Goal: Task Accomplishment & Management: Use online tool/utility

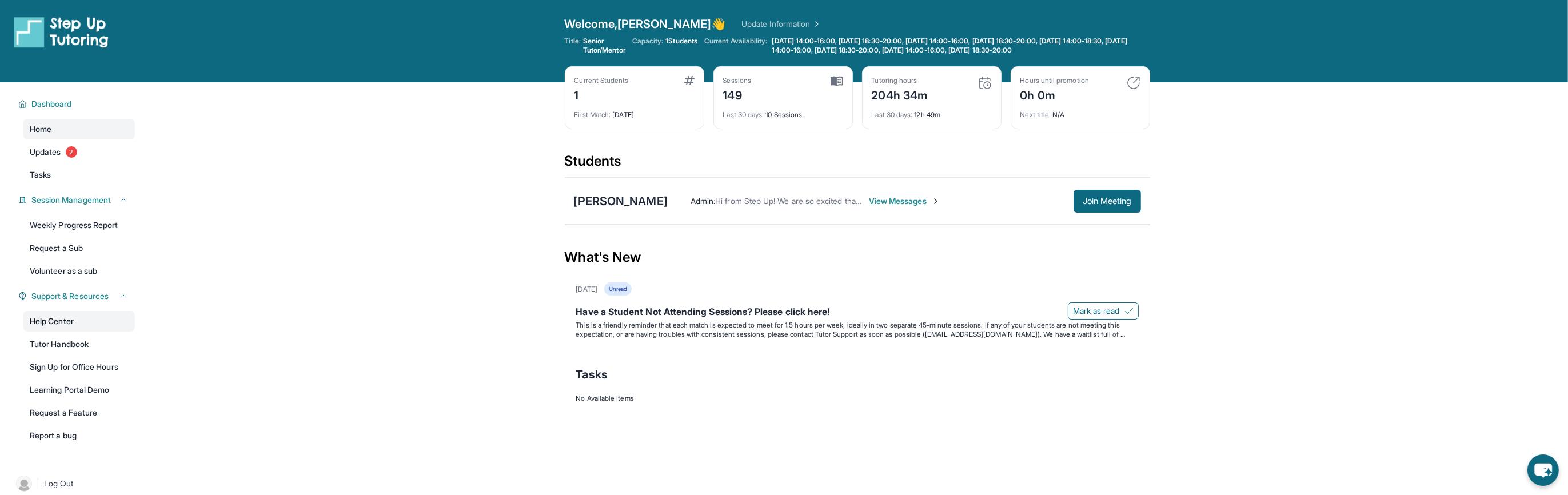
click at [57, 318] on link "Help Center" at bounding box center [78, 321] width 112 height 20
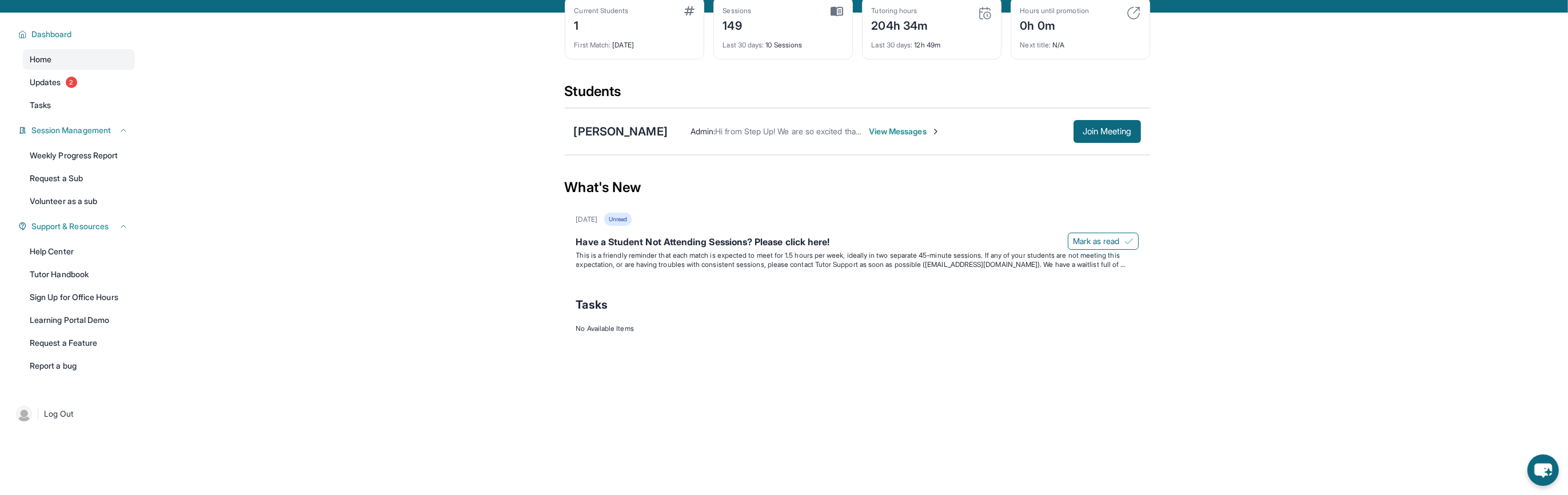
scroll to position [76, 0]
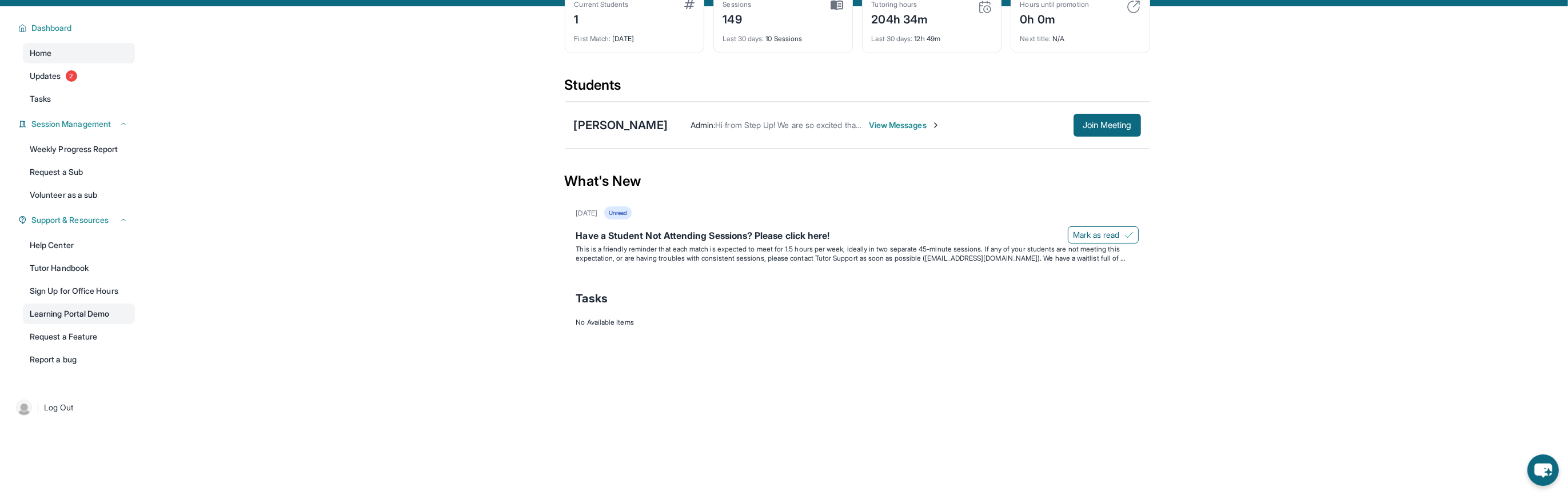
click at [50, 313] on link "Learning Portal Demo" at bounding box center [78, 313] width 112 height 20
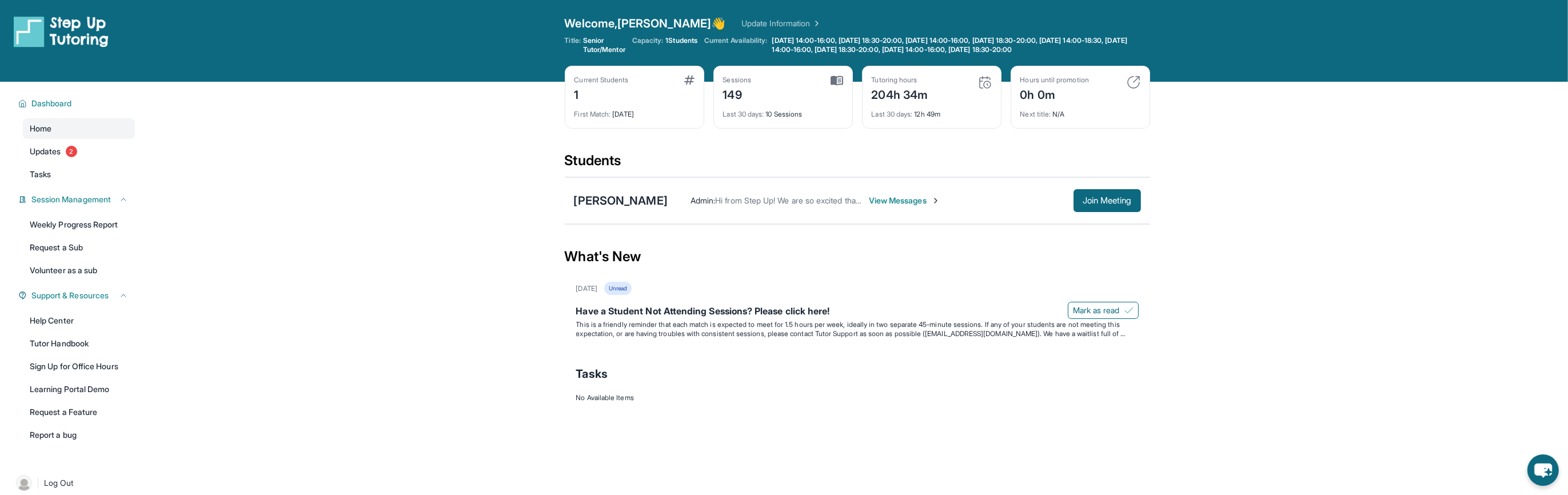
scroll to position [0, 0]
click at [1087, 203] on span "Join Meeting" at bounding box center [1107, 201] width 49 height 7
click at [972, 11] on div "Open sidebar Welcome, Robert 👋 Update Information Title: Senior Tutor/Mentor Ca…" at bounding box center [784, 41] width 1568 height 82
click at [1090, 198] on span "Join Meeting" at bounding box center [1107, 201] width 49 height 7
click at [1099, 193] on button "Join Meeting" at bounding box center [1107, 201] width 68 height 23
